Goal: Task Accomplishment & Management: Use online tool/utility

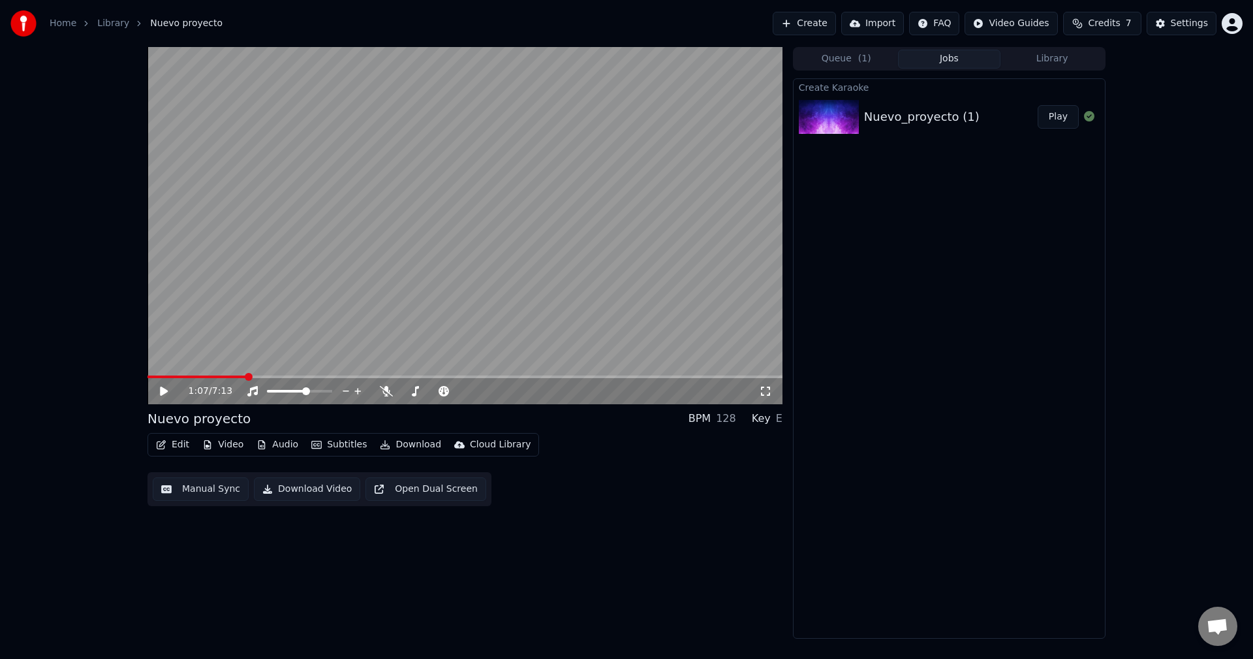
click at [179, 443] on button "Edit" at bounding box center [173, 444] width 44 height 18
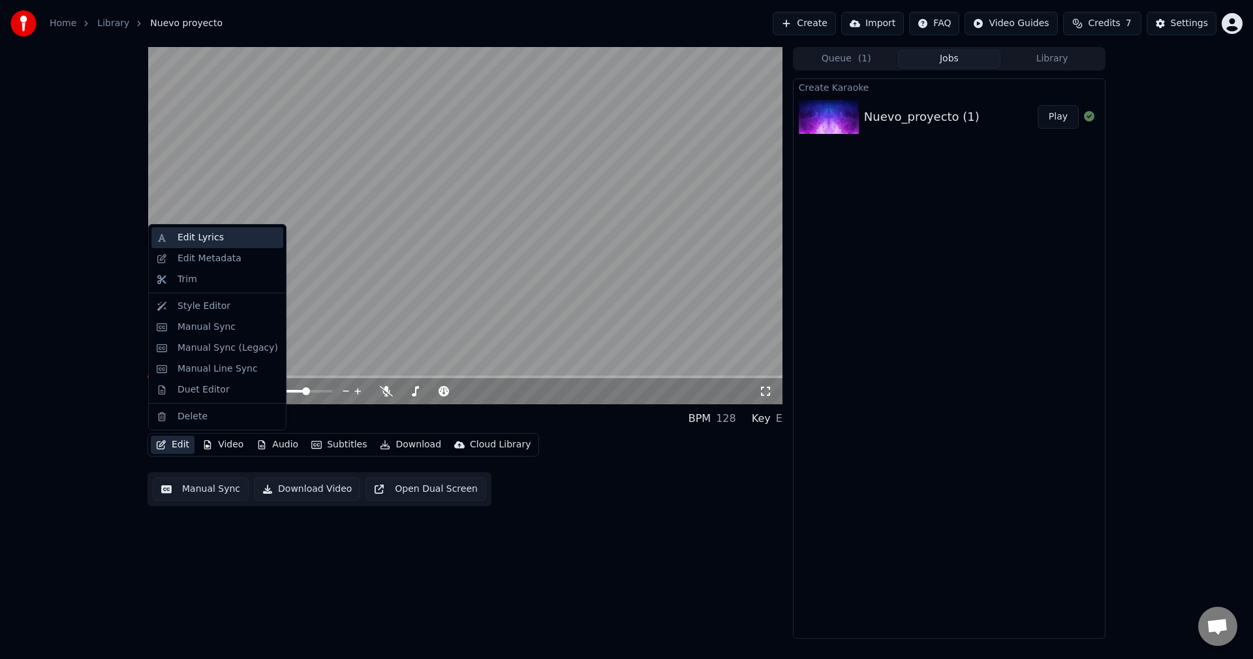
click at [215, 236] on div "Edit Lyrics" at bounding box center [201, 237] width 46 height 13
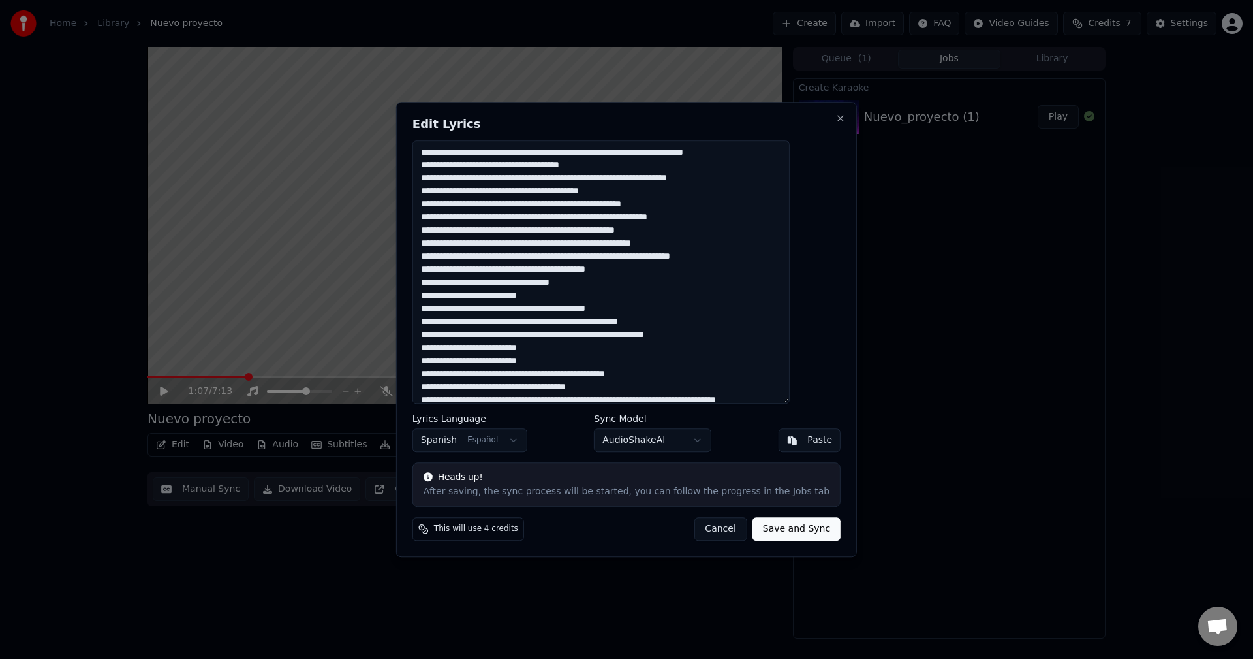
click at [620, 152] on textarea at bounding box center [601, 272] width 377 height 264
click at [814, 112] on div "Edit Lyrics Lyrics Language Spanish Español Sync Model AudioShakeAI Paste Heads…" at bounding box center [626, 329] width 461 height 455
click at [836, 115] on button "Close" at bounding box center [841, 118] width 10 height 10
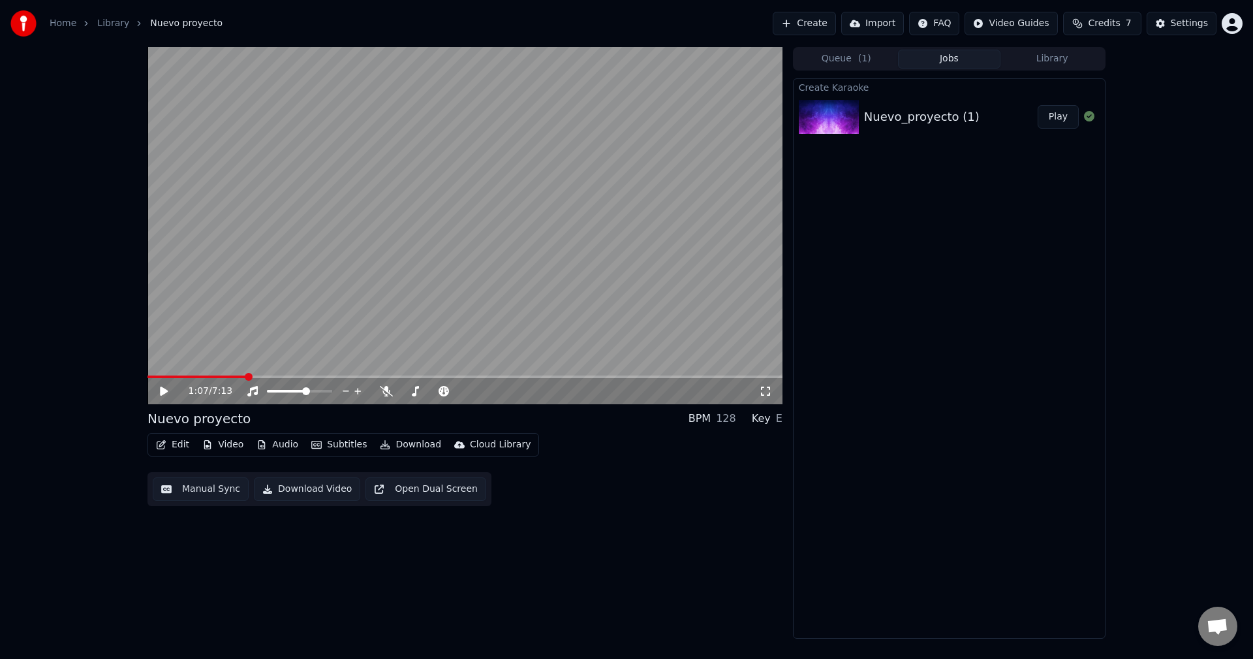
click at [821, 20] on button "Create" at bounding box center [804, 23] width 63 height 23
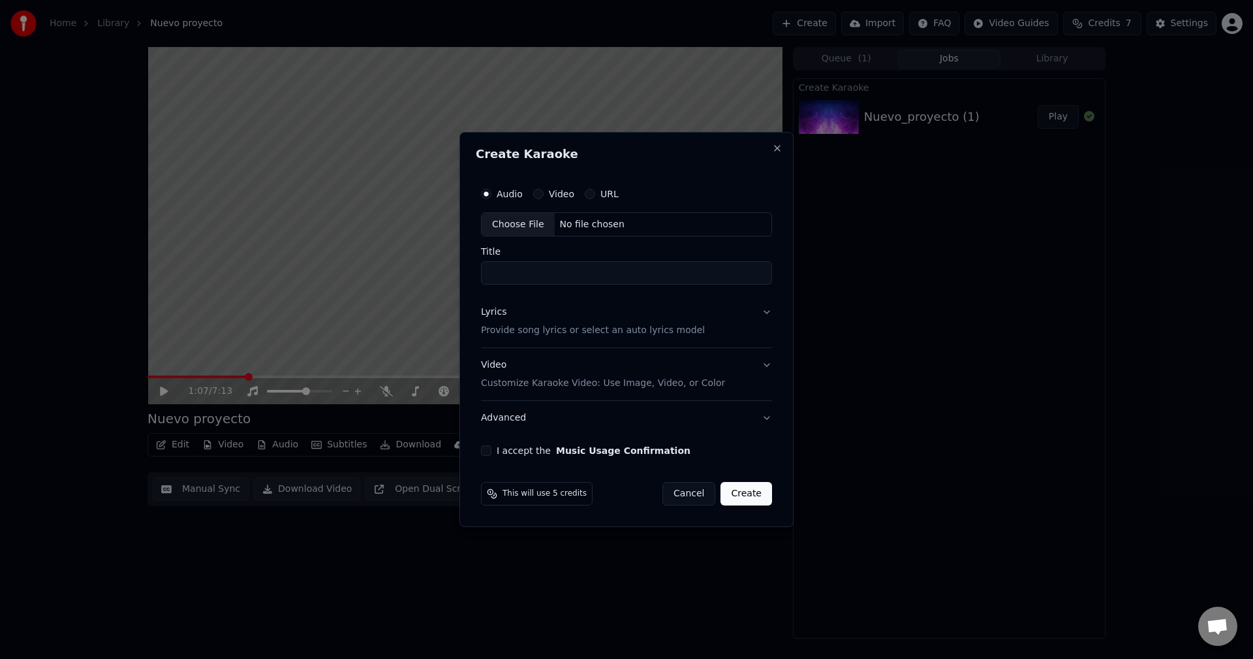
click at [523, 225] on div "Choose File" at bounding box center [518, 224] width 73 height 23
type input "******"
click at [770, 307] on button "Lyrics Provide song lyrics or select an auto lyrics model" at bounding box center [626, 322] width 296 height 52
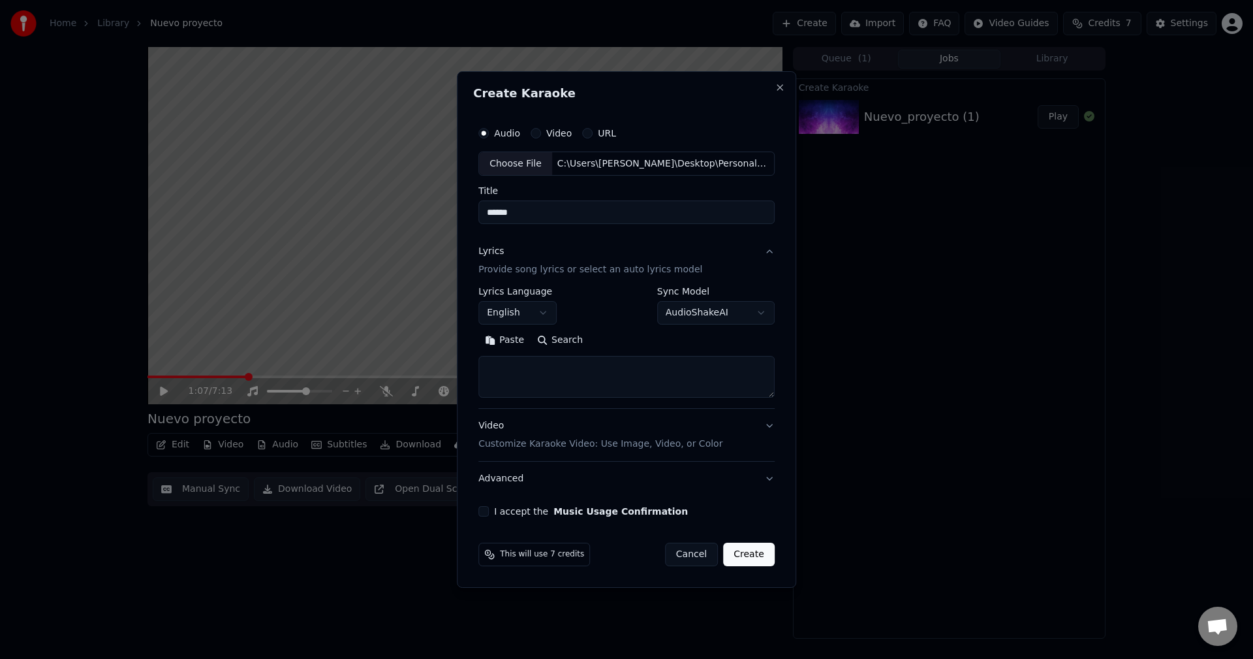
click at [557, 361] on textarea at bounding box center [626, 377] width 296 height 42
click at [692, 559] on button "Cancel" at bounding box center [691, 553] width 53 height 23
select select
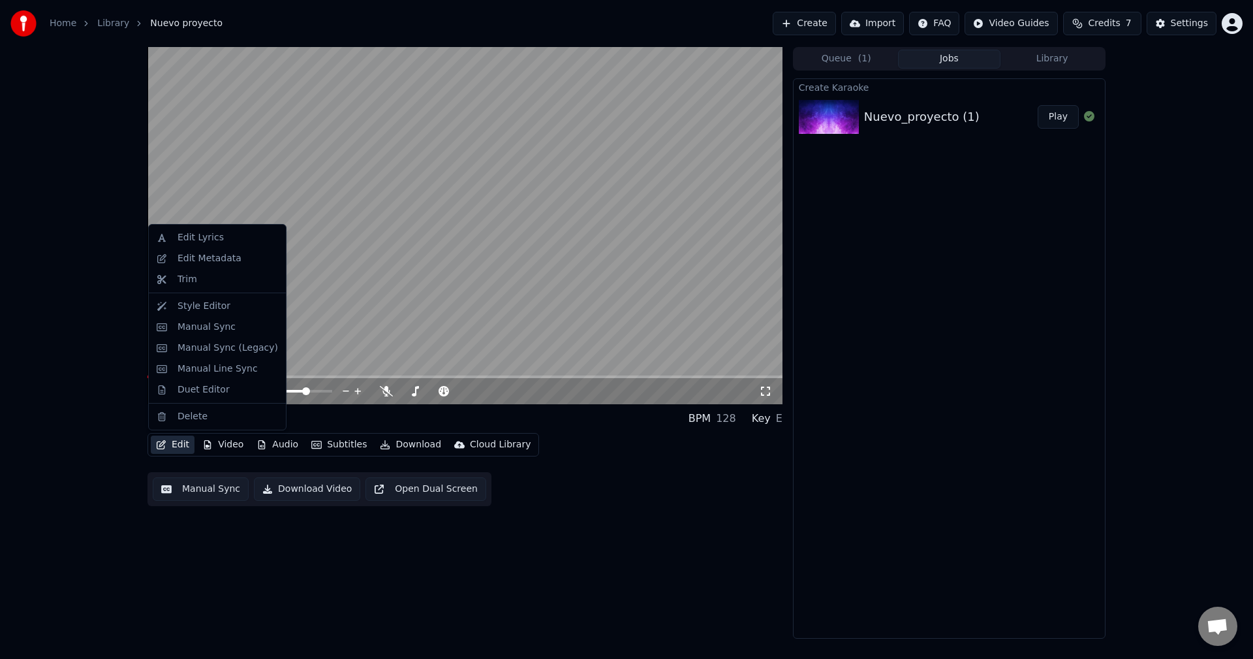
click at [163, 446] on icon "button" at bounding box center [161, 444] width 10 height 9
click at [200, 237] on div "Edit Lyrics" at bounding box center [201, 237] width 46 height 13
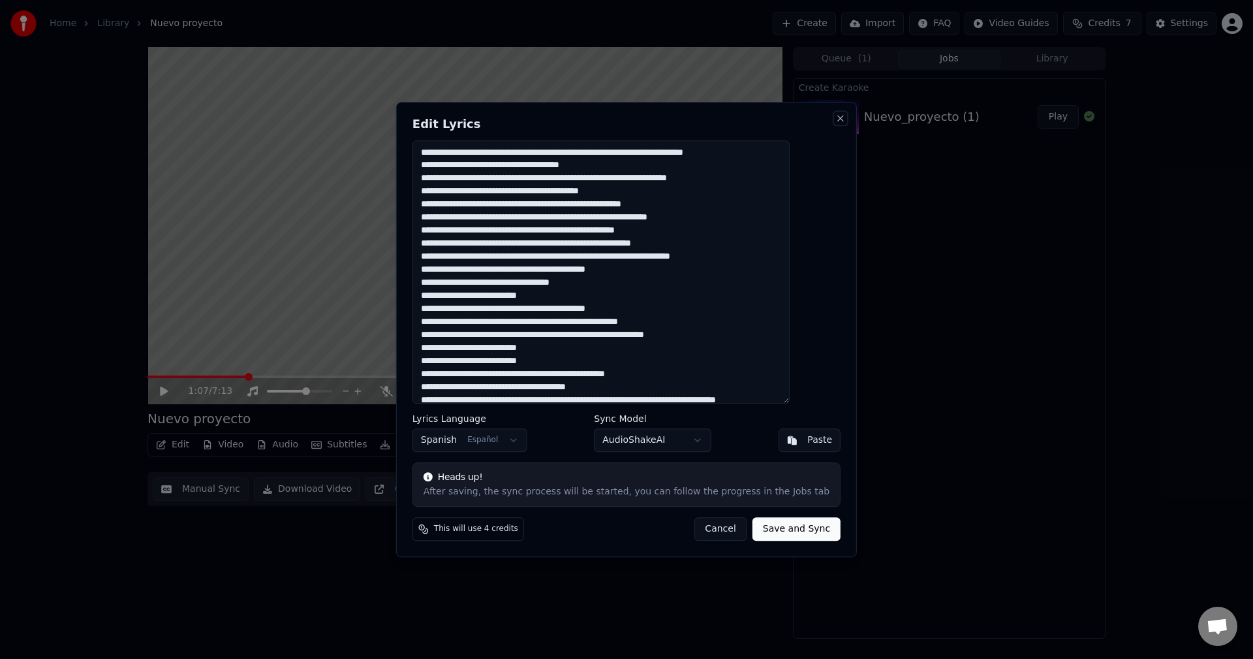
click at [836, 115] on button "Close" at bounding box center [841, 118] width 10 height 10
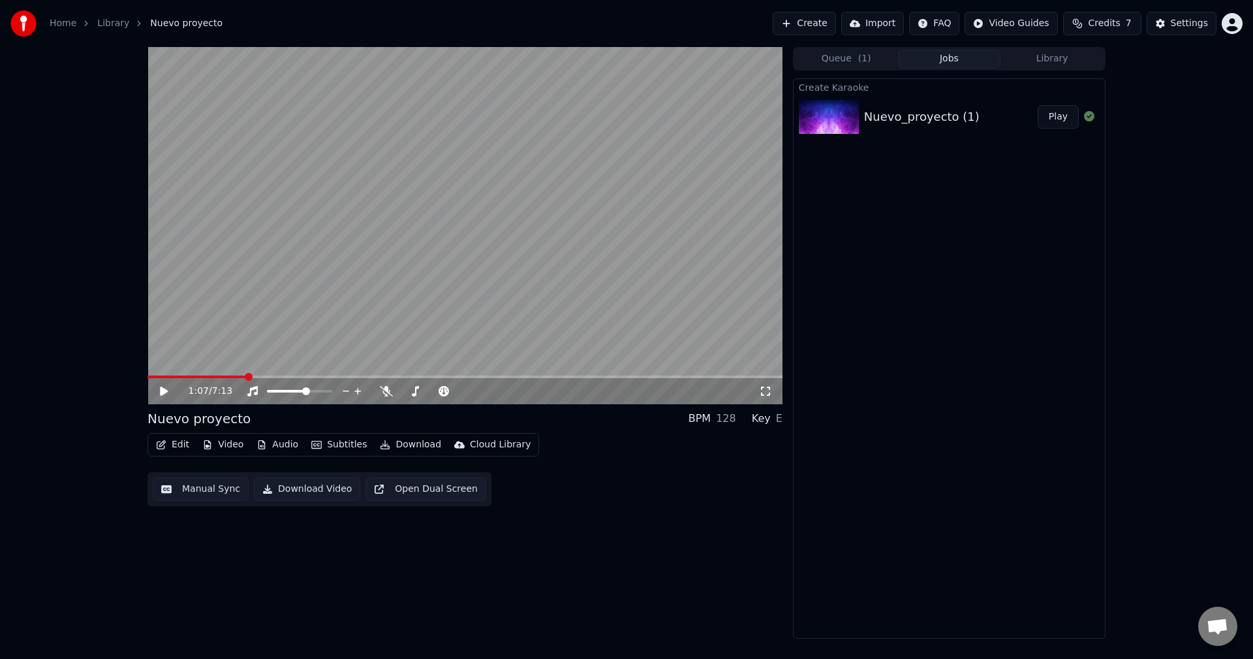
click at [161, 390] on icon at bounding box center [164, 390] width 8 height 9
click at [161, 390] on icon at bounding box center [164, 391] width 7 height 8
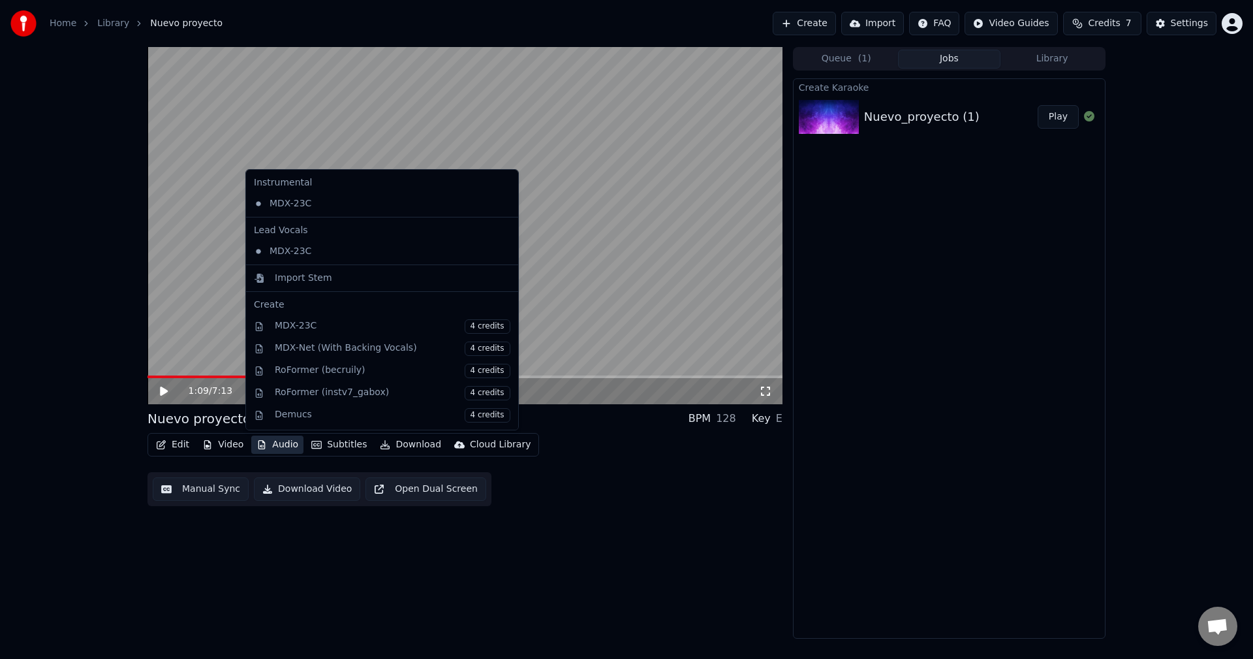
click at [268, 444] on button "Audio" at bounding box center [277, 444] width 52 height 18
click at [326, 249] on div "MDX-23C" at bounding box center [372, 251] width 247 height 21
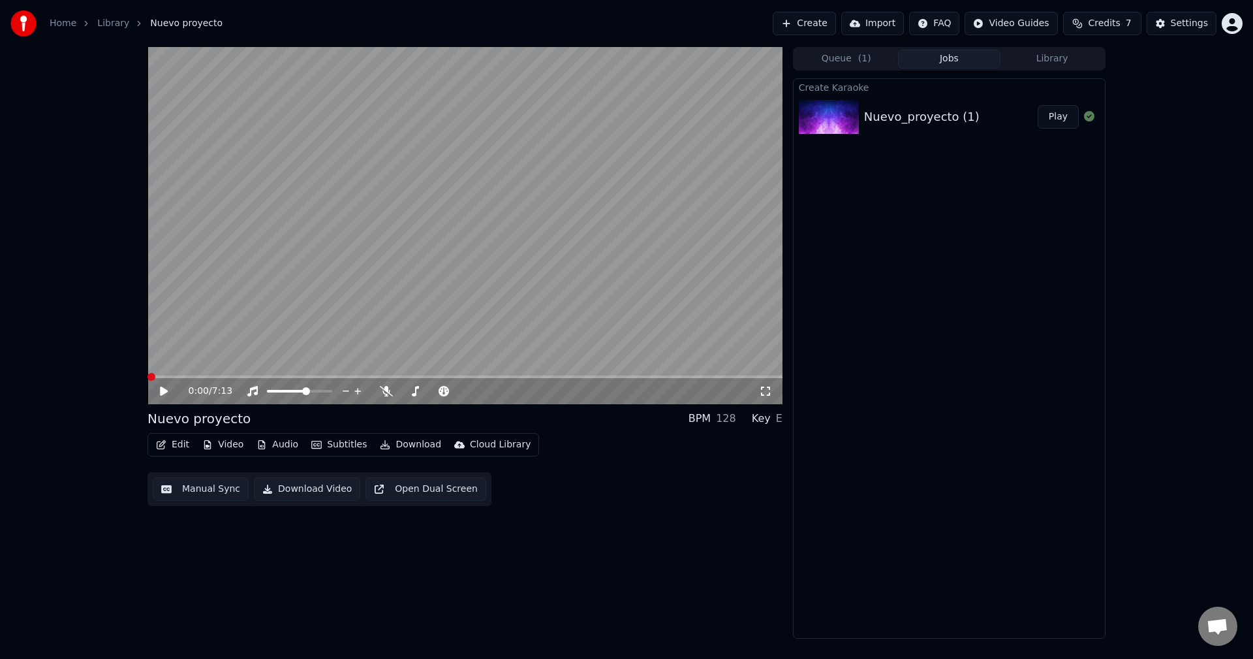
click at [161, 387] on icon at bounding box center [164, 390] width 8 height 9
click at [176, 374] on video at bounding box center [465, 225] width 635 height 357
click at [159, 393] on div "0:00 / 7:13" at bounding box center [465, 390] width 625 height 13
click at [161, 392] on icon at bounding box center [164, 390] width 8 height 9
click at [164, 390] on icon at bounding box center [173, 391] width 31 height 10
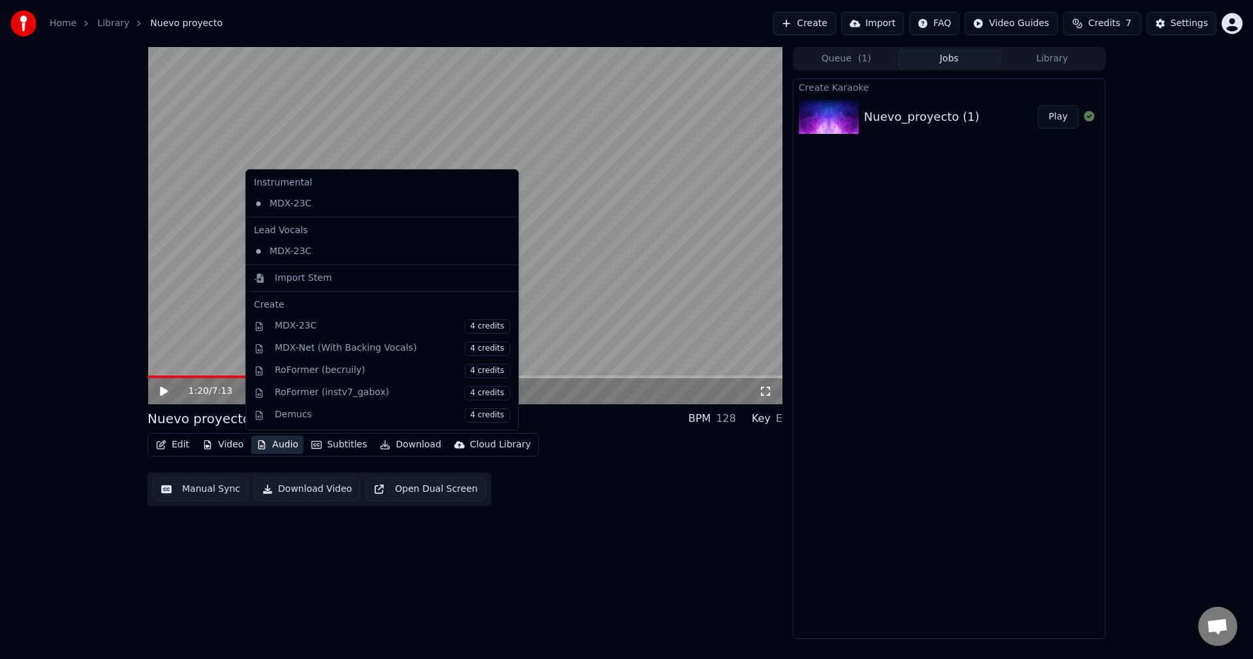
click at [275, 444] on button "Audio" at bounding box center [277, 444] width 52 height 18
click at [301, 279] on div "Import Stem" at bounding box center [303, 278] width 57 height 13
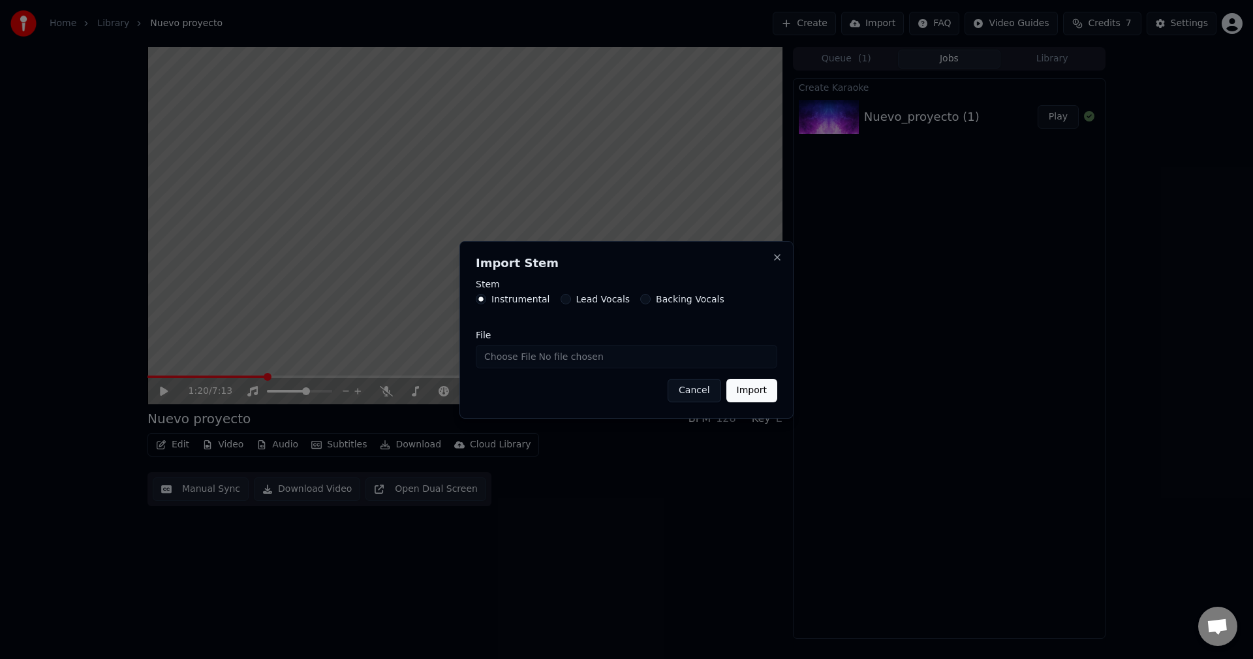
click at [640, 300] on button "Backing Vocals" at bounding box center [645, 299] width 10 height 10
click at [702, 390] on button "Cancel" at bounding box center [694, 390] width 53 height 23
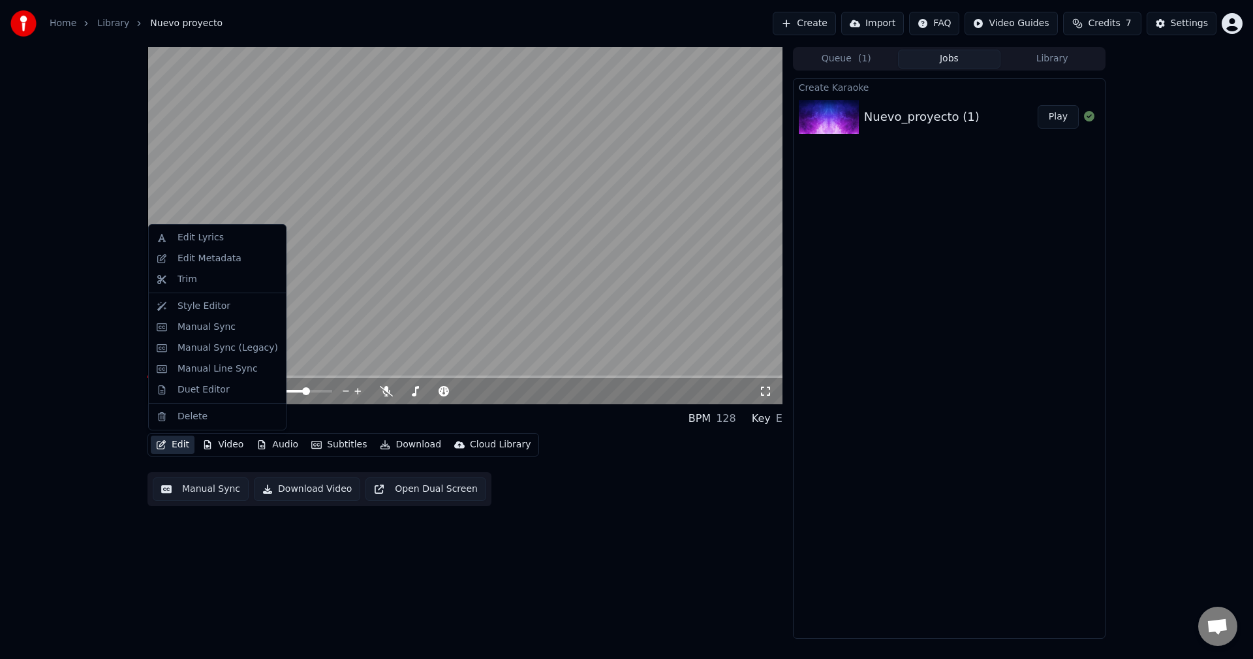
click at [176, 442] on button "Edit" at bounding box center [173, 444] width 44 height 18
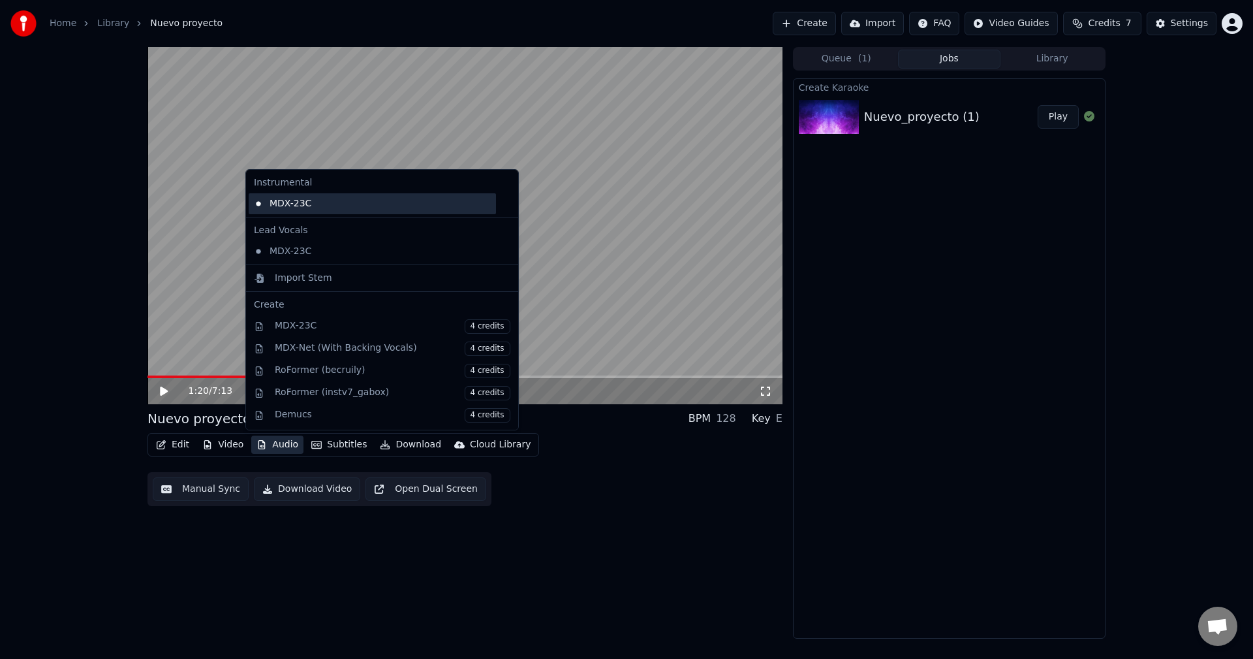
click at [329, 205] on div "MDX-23C" at bounding box center [372, 203] width 247 height 21
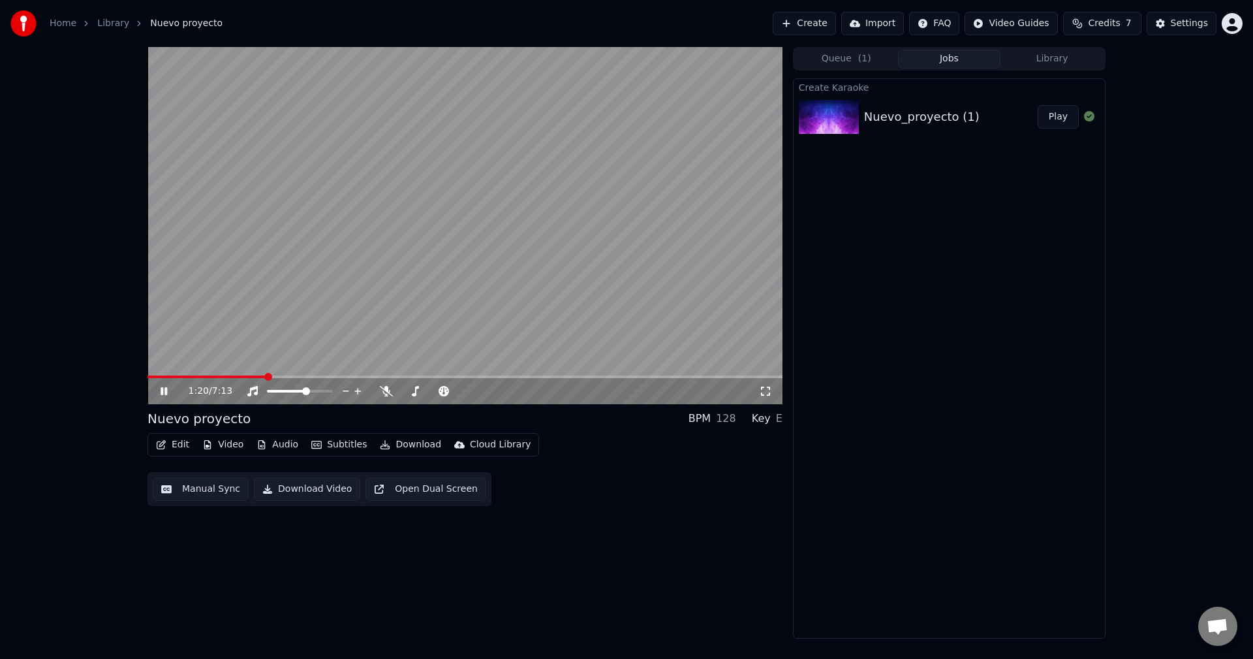
click at [278, 445] on button "Audio" at bounding box center [277, 444] width 52 height 18
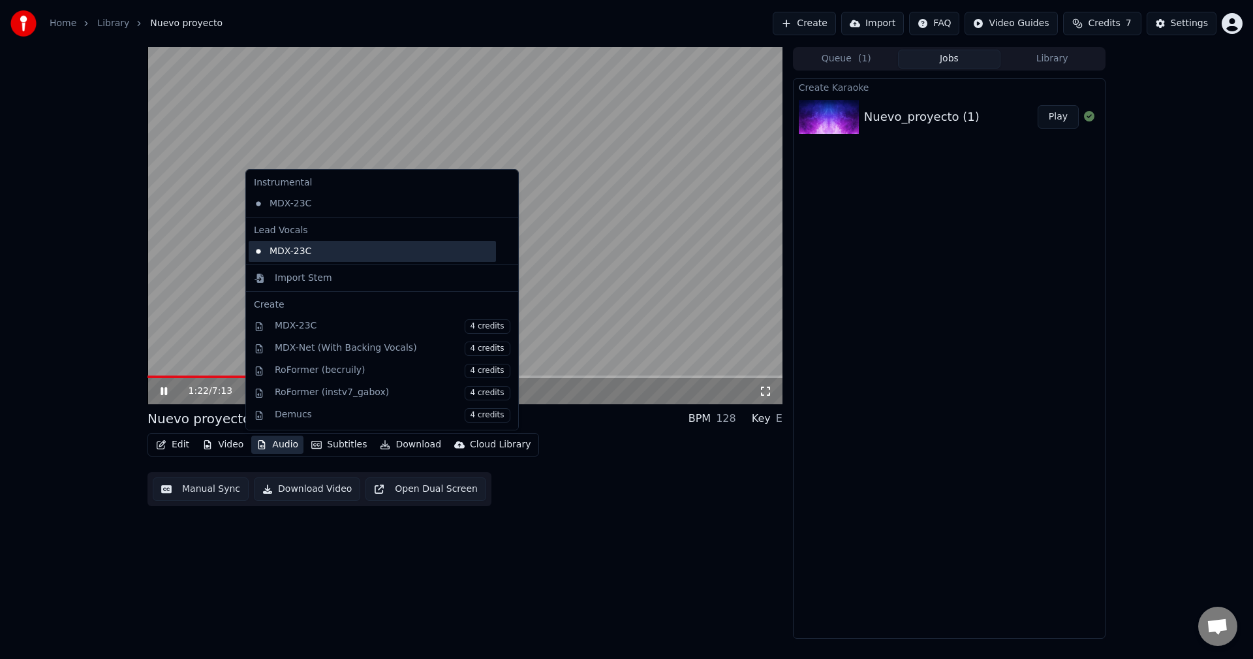
click at [301, 250] on div "MDX-23C" at bounding box center [372, 251] width 247 height 21
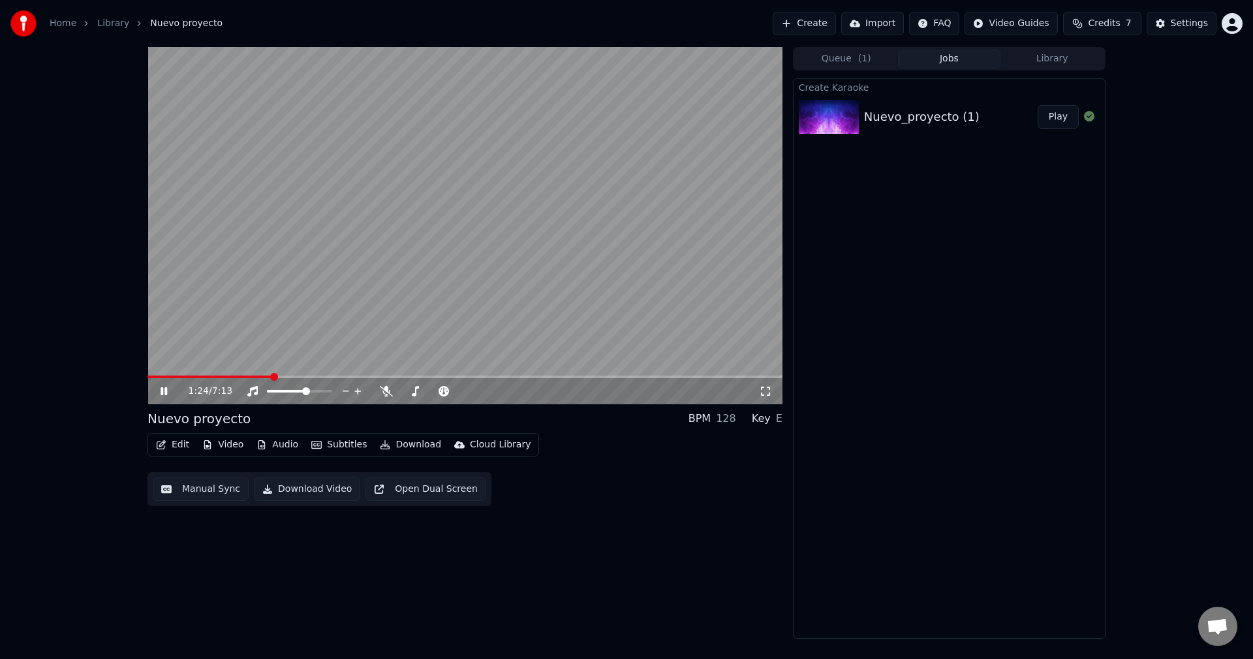
click at [160, 386] on icon at bounding box center [173, 391] width 31 height 10
click at [148, 374] on span at bounding box center [152, 377] width 8 height 8
click at [384, 390] on icon at bounding box center [386, 391] width 13 height 10
click at [163, 390] on icon at bounding box center [164, 390] width 8 height 9
click at [172, 377] on span at bounding box center [465, 376] width 635 height 3
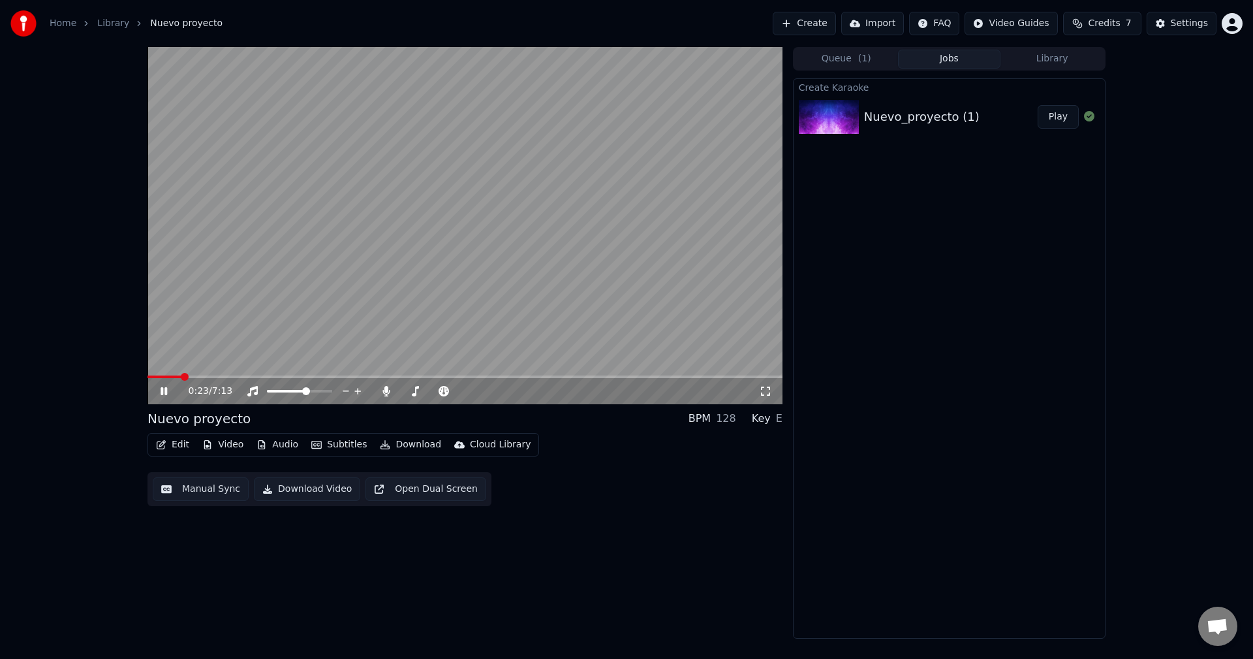
click at [181, 378] on span at bounding box center [465, 376] width 635 height 3
click at [191, 377] on span at bounding box center [465, 376] width 635 height 3
click at [322, 392] on span at bounding box center [319, 391] width 8 height 8
click at [428, 389] on div at bounding box center [445, 390] width 105 height 13
click at [430, 395] on div at bounding box center [445, 390] width 105 height 13
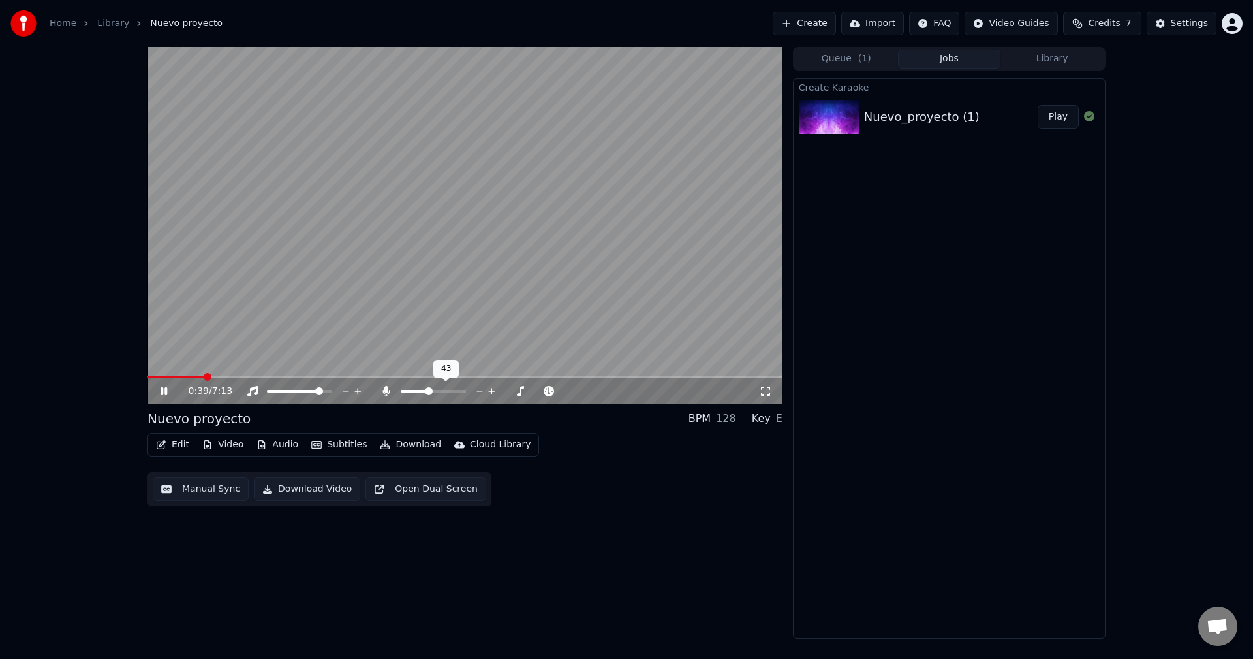
click at [429, 391] on span at bounding box center [415, 391] width 28 height 3
click at [411, 391] on span at bounding box center [414, 391] width 8 height 8
click at [328, 392] on span at bounding box center [325, 391] width 8 height 8
click at [411, 392] on span at bounding box center [413, 391] width 8 height 8
click at [418, 390] on icon at bounding box center [415, 391] width 13 height 10
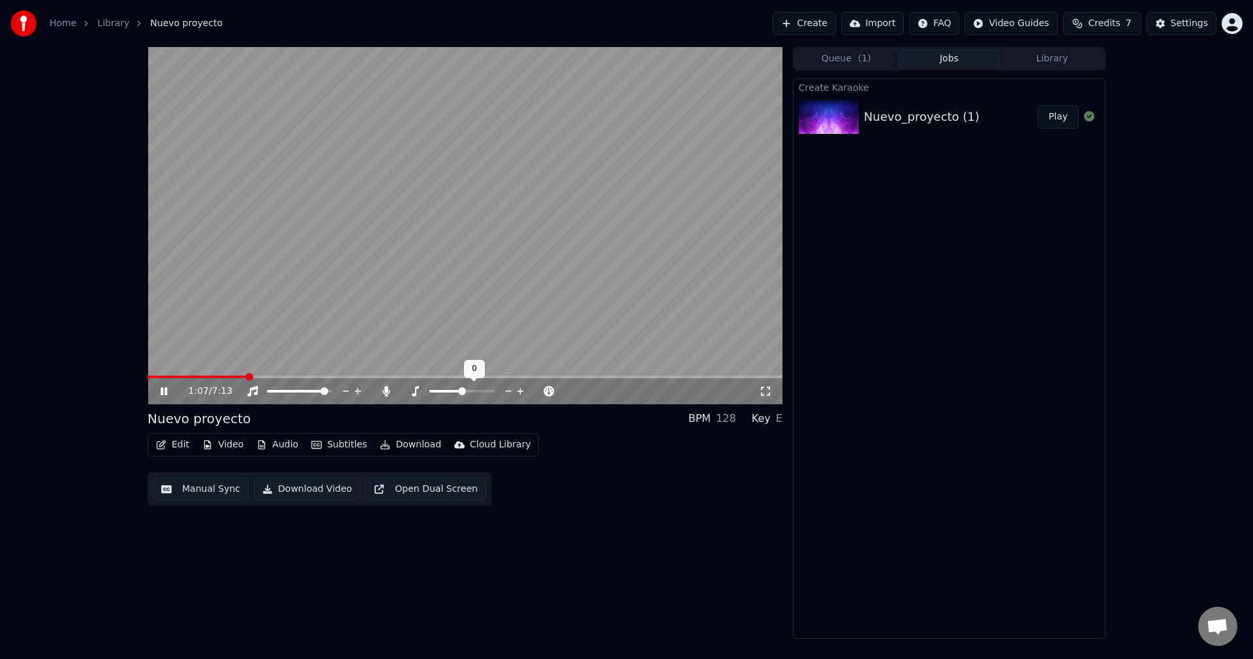
click at [462, 393] on span at bounding box center [462, 391] width 8 height 8
click at [490, 392] on span at bounding box center [490, 391] width 8 height 8
click at [491, 392] on span at bounding box center [491, 391] width 8 height 8
click at [159, 390] on icon at bounding box center [173, 391] width 31 height 10
click at [310, 493] on button "Download Video" at bounding box center [307, 488] width 106 height 23
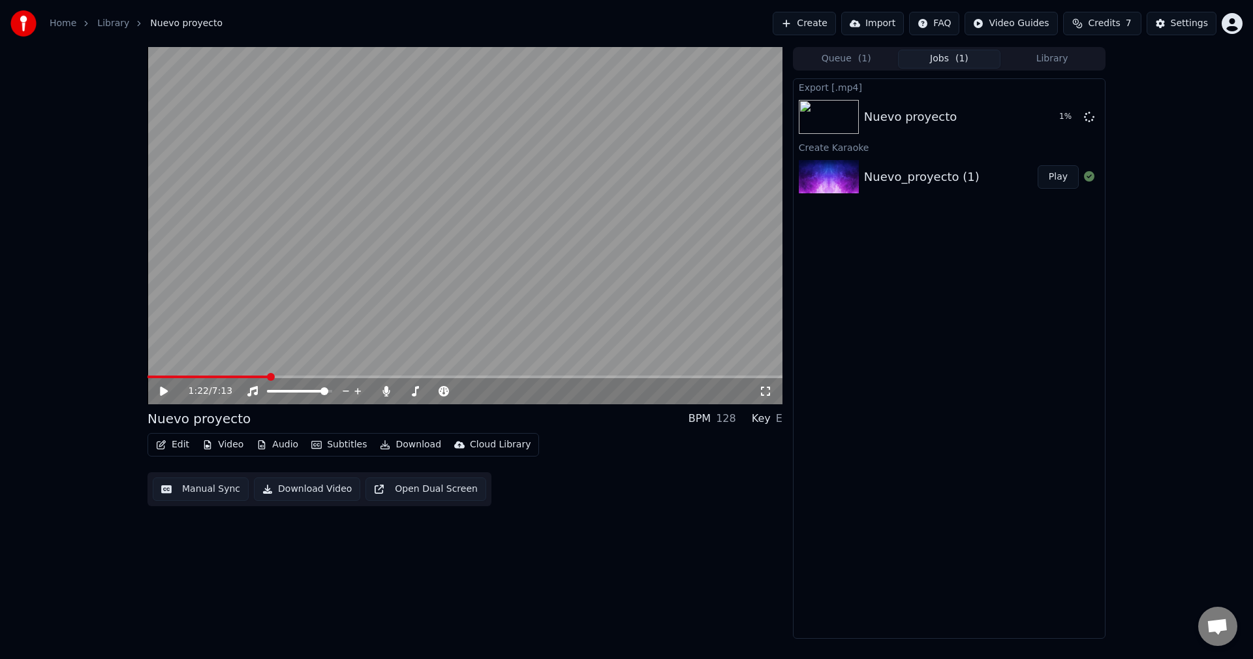
click at [226, 444] on button "Video" at bounding box center [223, 444] width 52 height 18
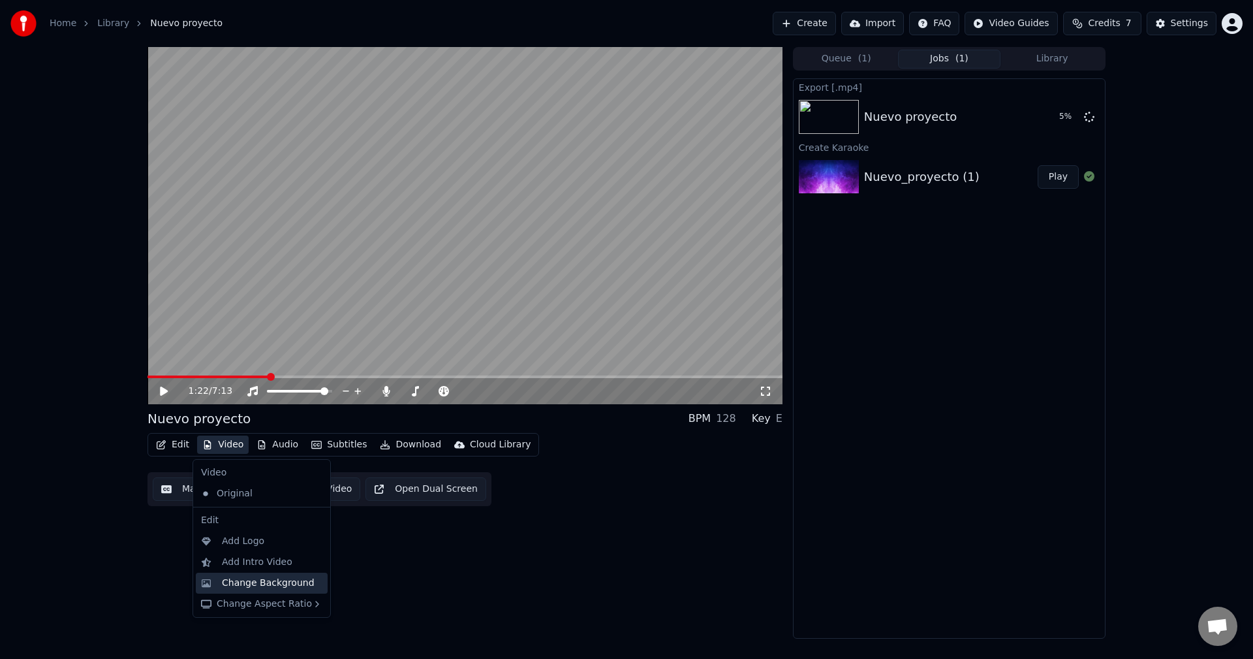
click at [262, 580] on div "Change Background" at bounding box center [268, 582] width 93 height 13
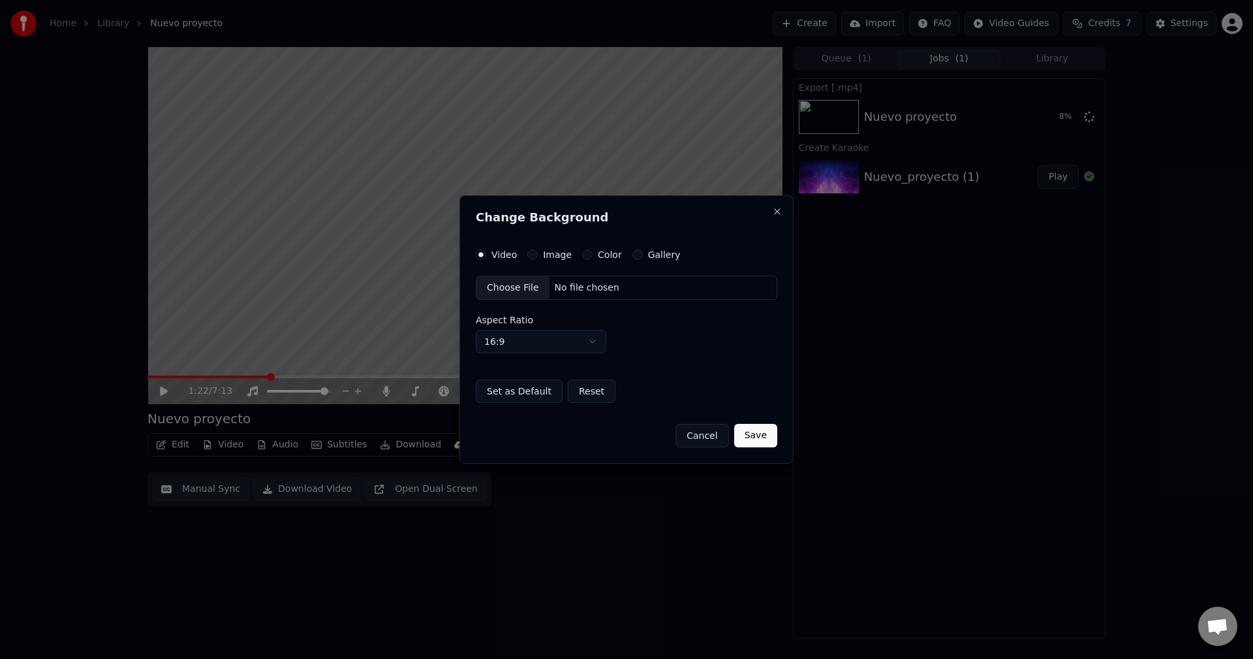
click at [713, 436] on button "Cancel" at bounding box center [702, 435] width 53 height 23
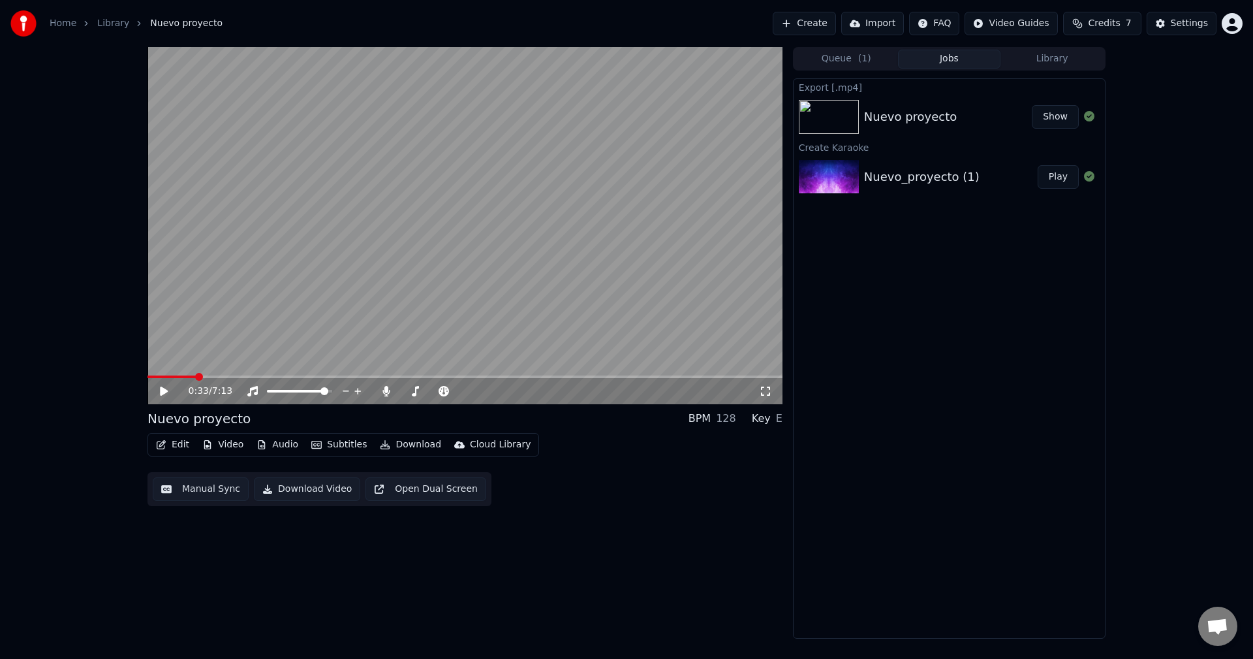
click at [196, 373] on span at bounding box center [199, 377] width 8 height 8
click at [164, 388] on icon at bounding box center [173, 391] width 31 height 10
click at [164, 387] on icon at bounding box center [173, 391] width 31 height 10
click at [164, 388] on icon at bounding box center [173, 391] width 31 height 10
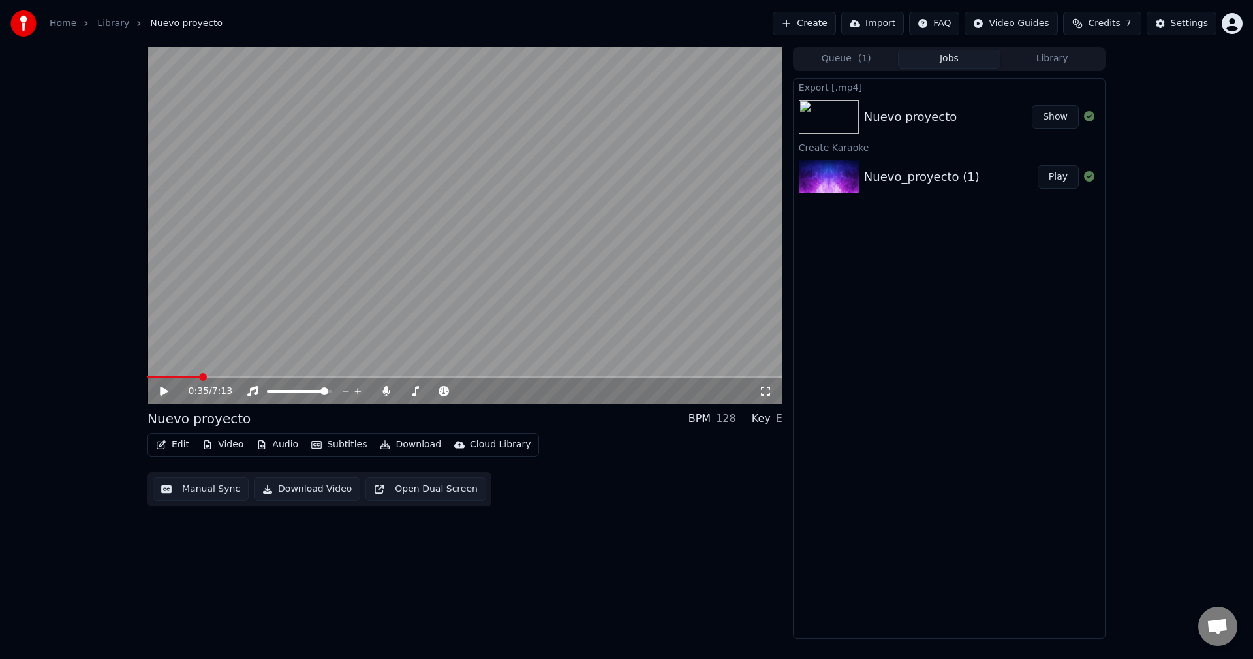
click at [162, 387] on icon at bounding box center [164, 390] width 8 height 9
click at [206, 375] on span at bounding box center [177, 376] width 59 height 3
click at [161, 392] on icon at bounding box center [173, 391] width 31 height 10
click at [158, 396] on icon at bounding box center [173, 391] width 31 height 10
click at [412, 388] on span at bounding box center [415, 391] width 8 height 8
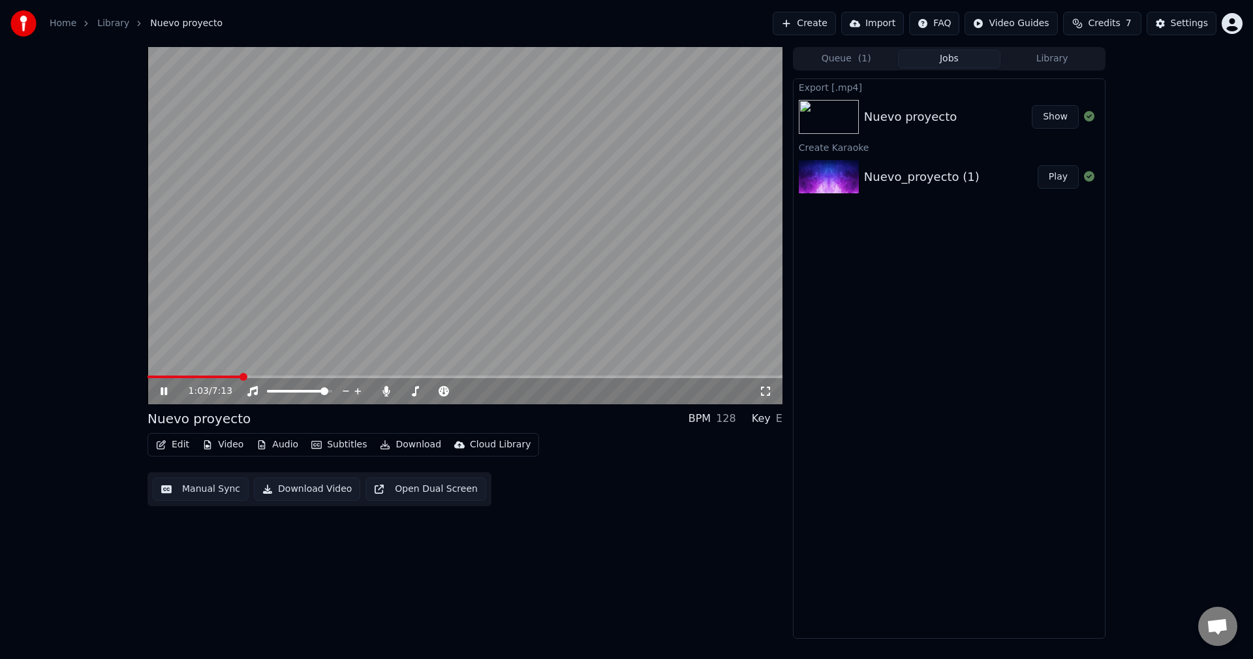
click at [166, 391] on icon at bounding box center [173, 391] width 31 height 10
click at [176, 444] on button "Edit" at bounding box center [173, 444] width 44 height 18
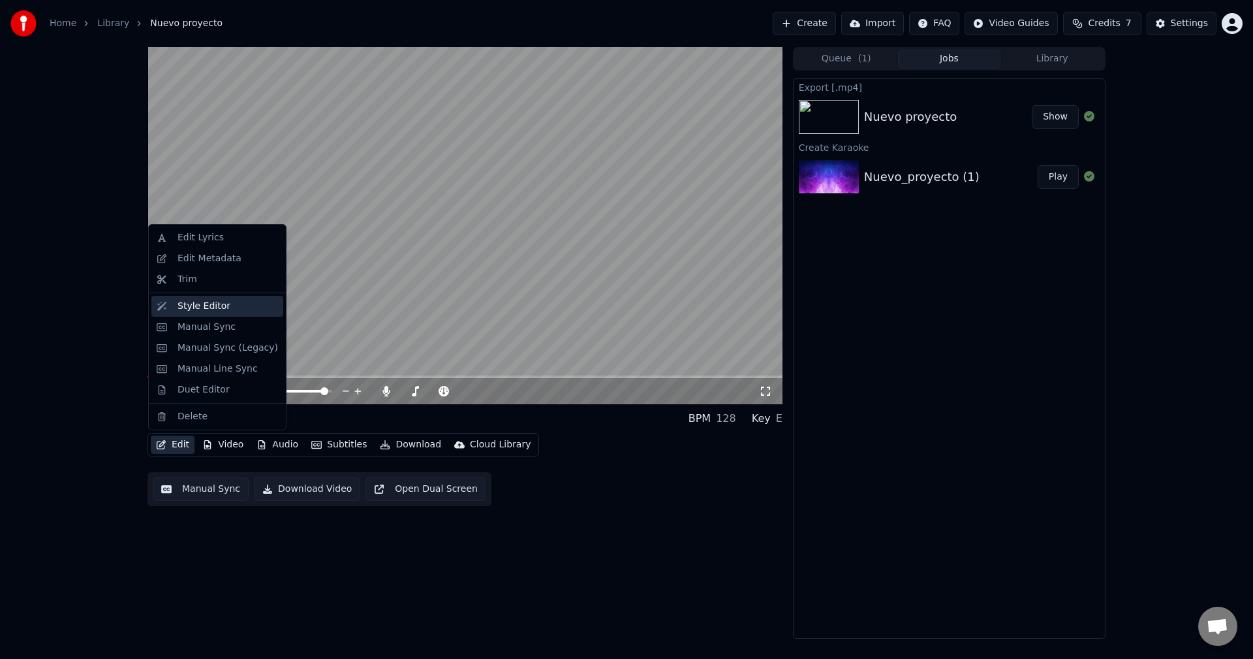
click at [200, 310] on div "Style Editor" at bounding box center [204, 306] width 53 height 13
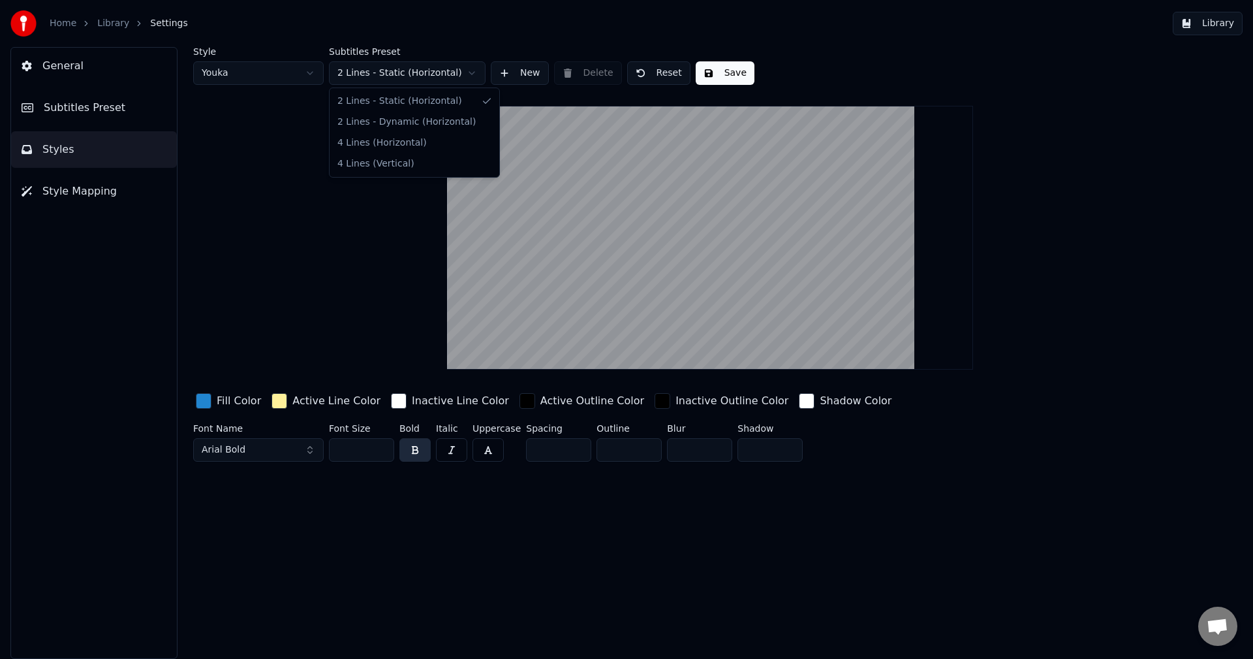
click at [474, 70] on html "Home Library Settings Library General Subtitles Preset Styles Style Mapping Sty…" at bounding box center [626, 329] width 1253 height 659
click at [474, 73] on html "Home Library Settings Library General Subtitles Preset Styles Style Mapping Sty…" at bounding box center [626, 329] width 1253 height 659
click at [473, 71] on html "Home Library Settings Library General Subtitles Preset Styles Style Mapping Sty…" at bounding box center [626, 329] width 1253 height 659
click at [519, 105] on html "Home Library Settings Library General Subtitles Preset Styles Style Mapping Sty…" at bounding box center [626, 329] width 1253 height 659
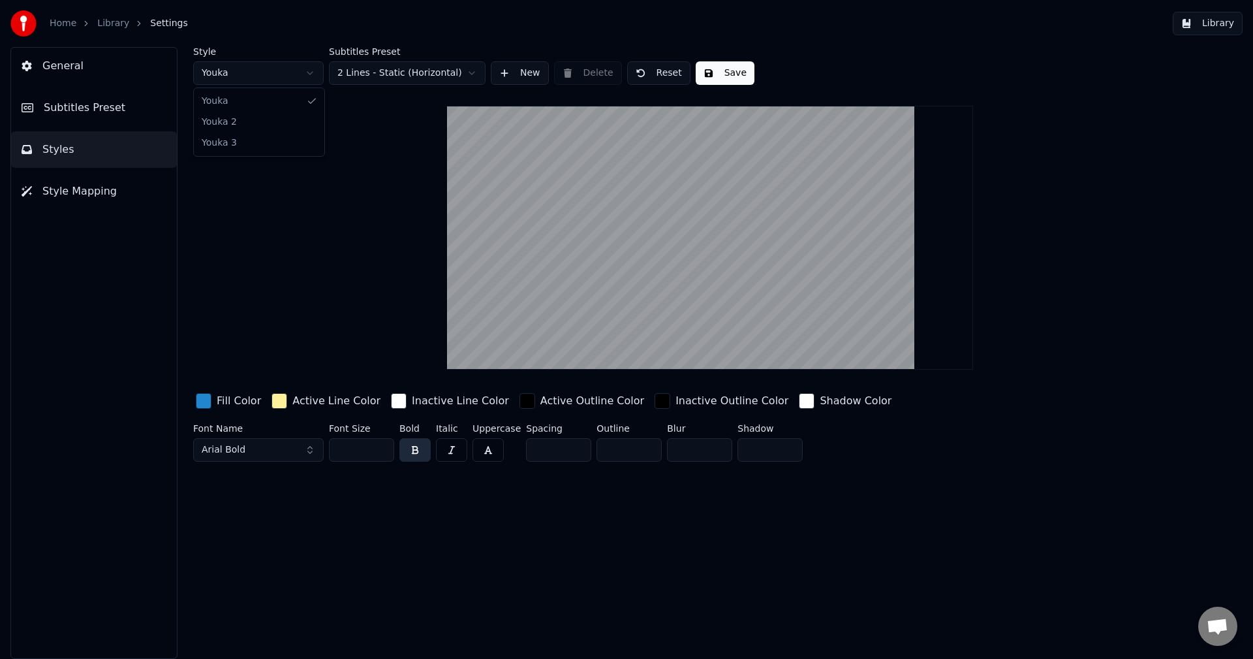
click at [311, 72] on html "Home Library Settings Library General Subtitles Preset Styles Style Mapping Sty…" at bounding box center [626, 329] width 1253 height 659
click at [311, 73] on html "Home Library Settings Library General Subtitles Preset Styles Style Mapping Sty…" at bounding box center [626, 329] width 1253 height 659
click at [310, 72] on html "Home Library Settings Library General Subtitles Preset Styles Style Mapping Sty…" at bounding box center [626, 329] width 1253 height 659
click at [533, 71] on button "New" at bounding box center [520, 72] width 58 height 23
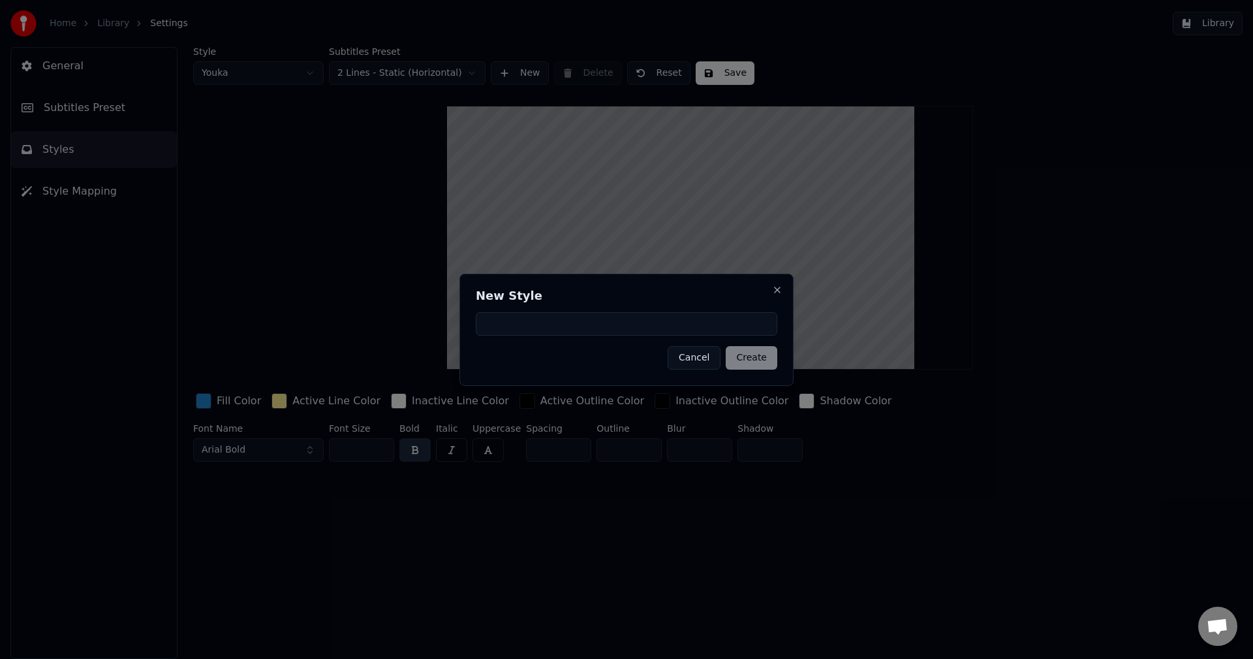
click at [702, 356] on button "Cancel" at bounding box center [694, 357] width 53 height 23
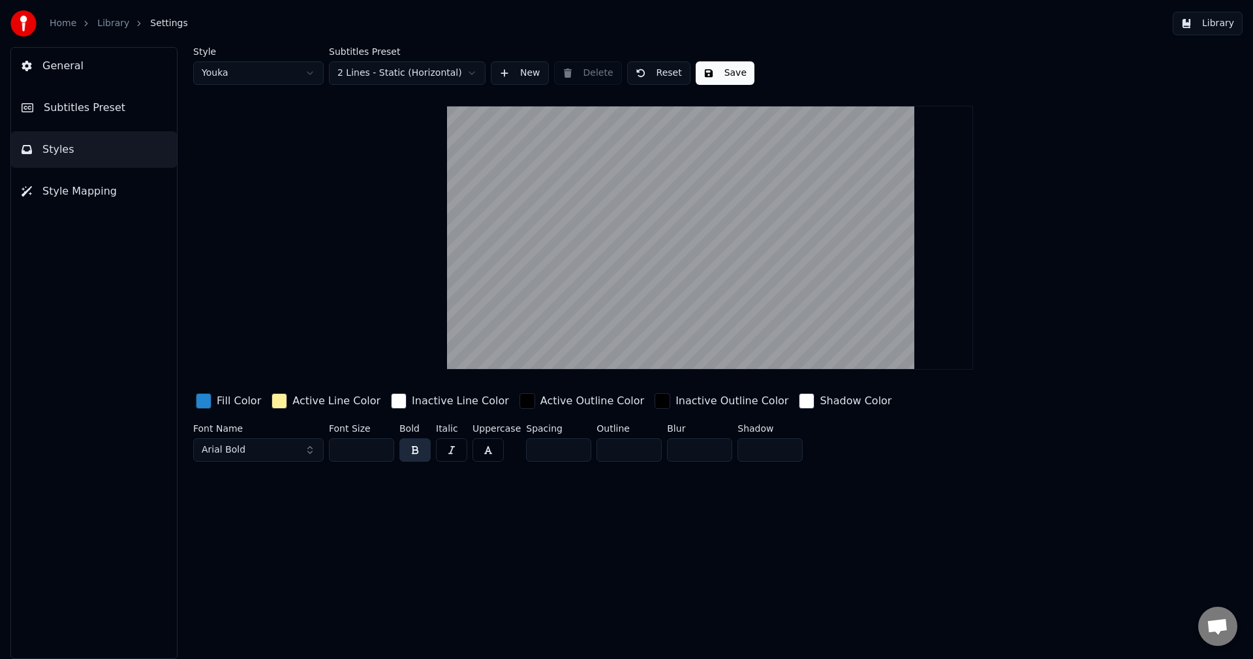
click at [554, 401] on div "Active Outline Color" at bounding box center [592, 401] width 104 height 16
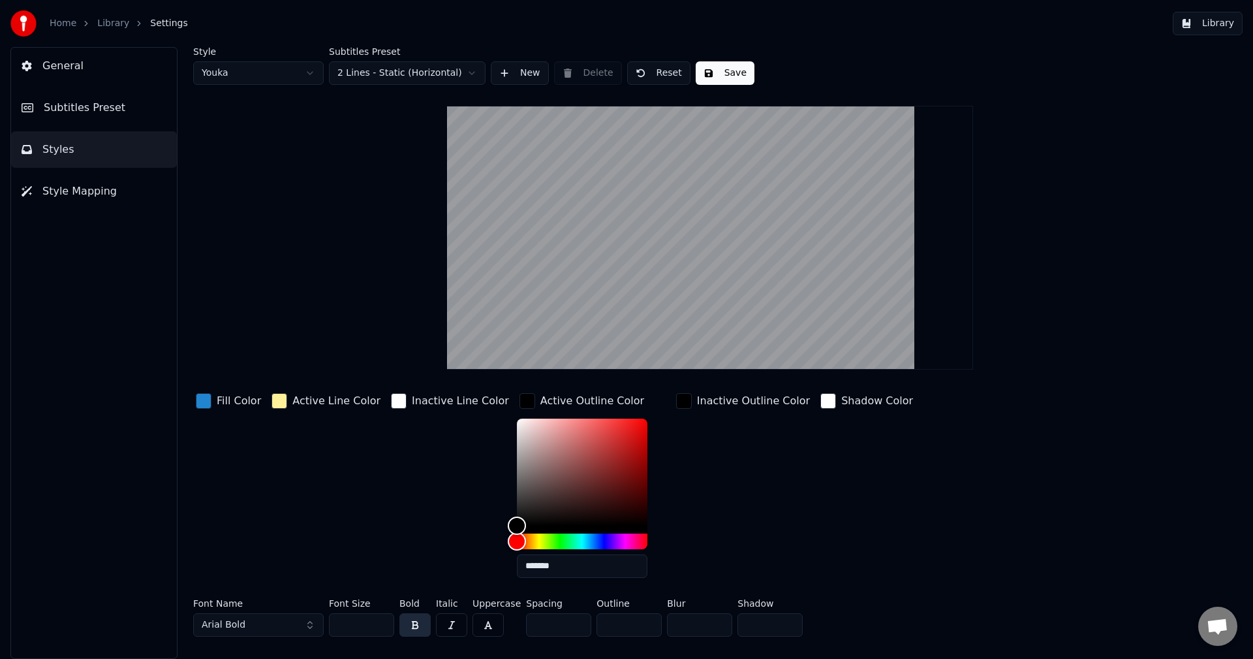
click at [554, 401] on div "Active Outline Color" at bounding box center [592, 401] width 104 height 16
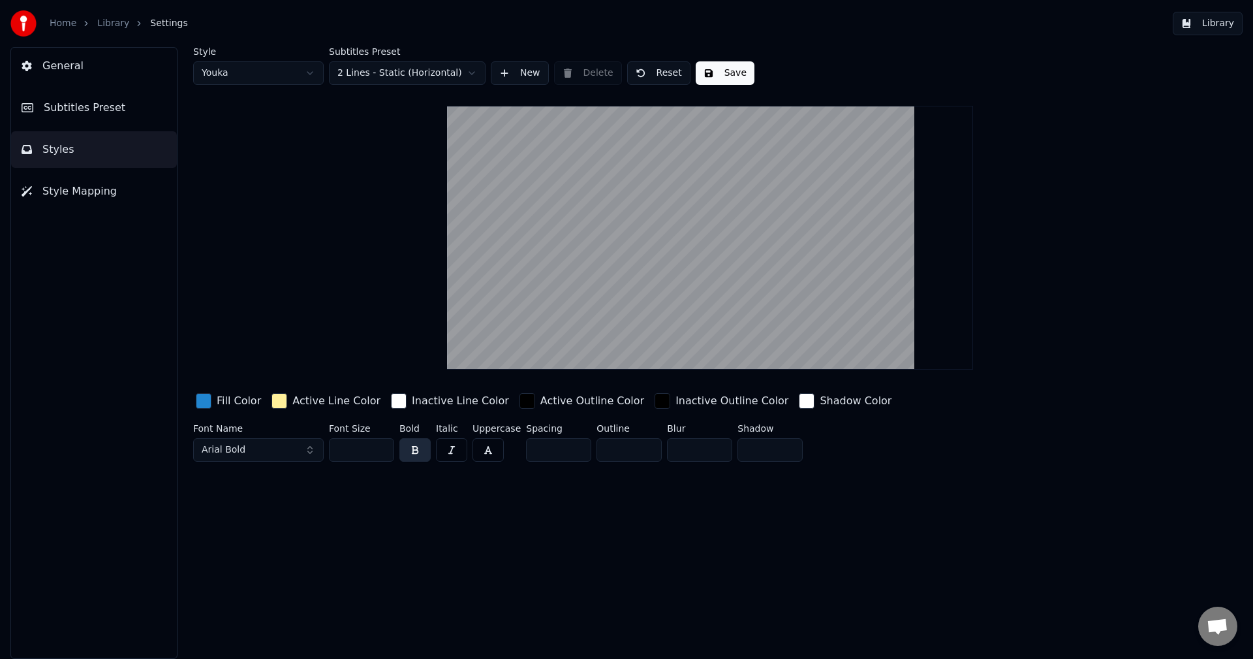
click at [321, 401] on div "Active Line Color" at bounding box center [336, 401] width 88 height 16
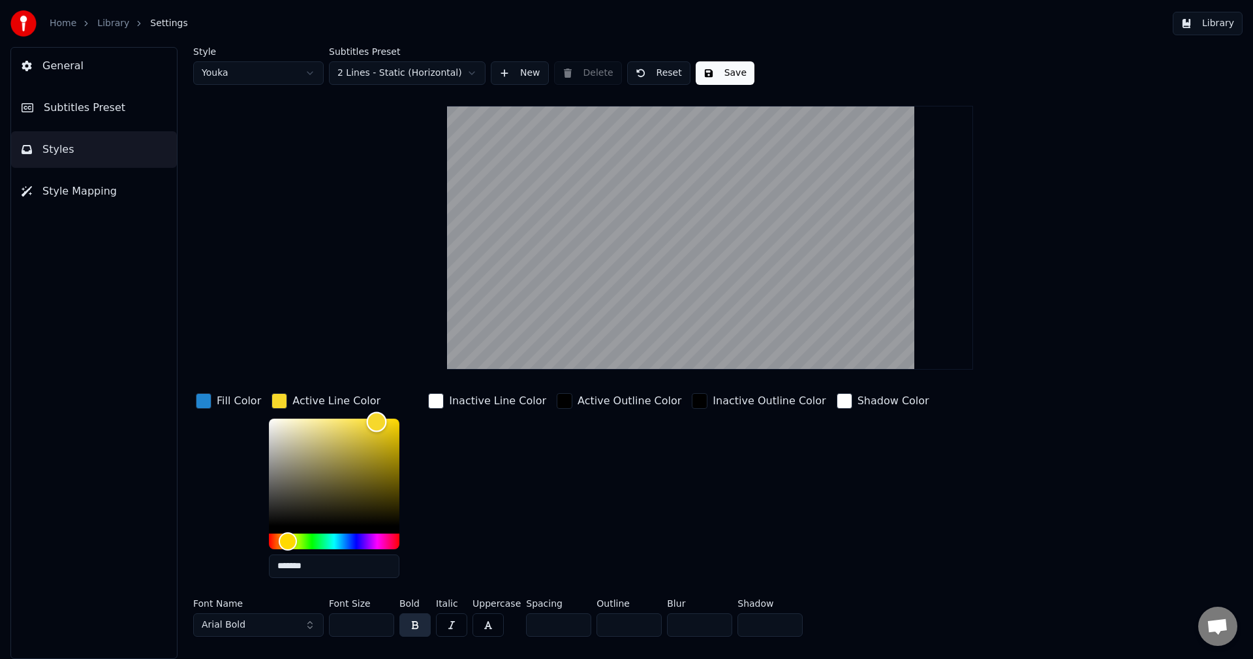
type input "*******"
drag, startPoint x: 323, startPoint y: 420, endPoint x: 374, endPoint y: 421, distance: 50.9
click at [374, 421] on div "Color" at bounding box center [378, 422] width 20 height 20
click at [505, 345] on video at bounding box center [709, 238] width 525 height 264
click at [320, 405] on div "Active Line Color" at bounding box center [336, 401] width 88 height 16
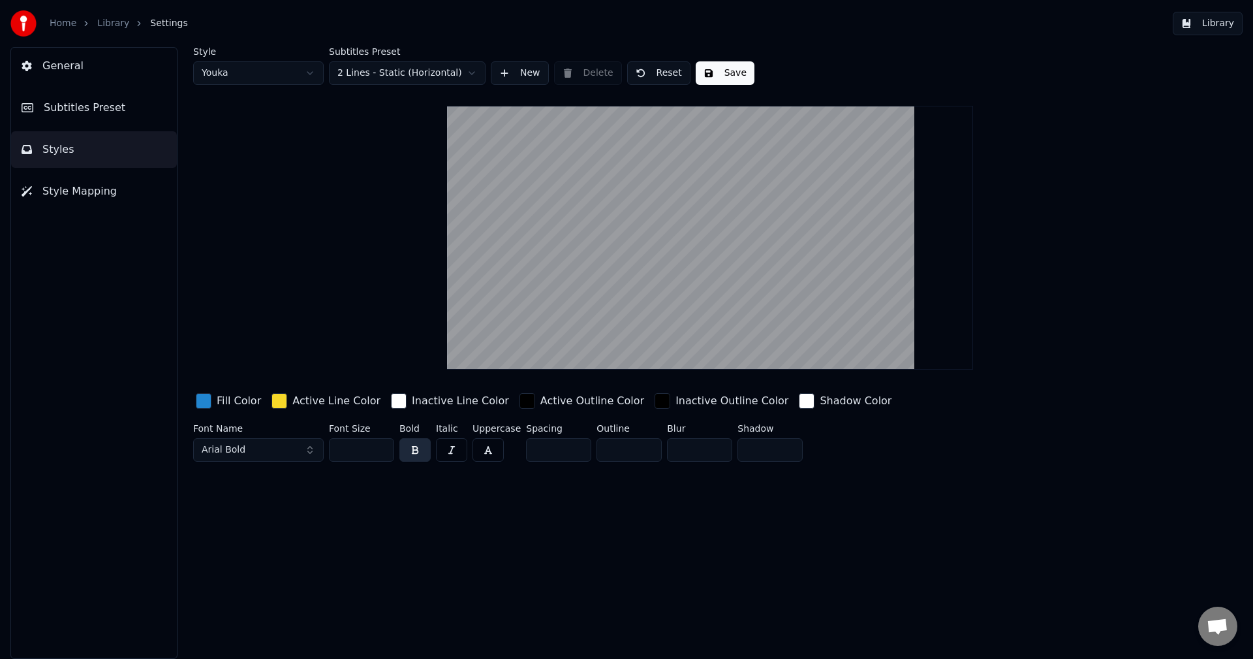
click at [323, 173] on div "Style Youka Subtitles Preset 2 Lines - Static (Horizontal) New Delete Reset Sav…" at bounding box center [710, 257] width 1034 height 420
click at [719, 301] on video at bounding box center [709, 238] width 525 height 264
drag, startPoint x: 718, startPoint y: 302, endPoint x: 718, endPoint y: 247, distance: 54.8
click at [718, 247] on video at bounding box center [709, 238] width 525 height 264
click at [86, 107] on span "Subtitles Preset" at bounding box center [85, 108] width 82 height 16
